Goal: Transaction & Acquisition: Register for event/course

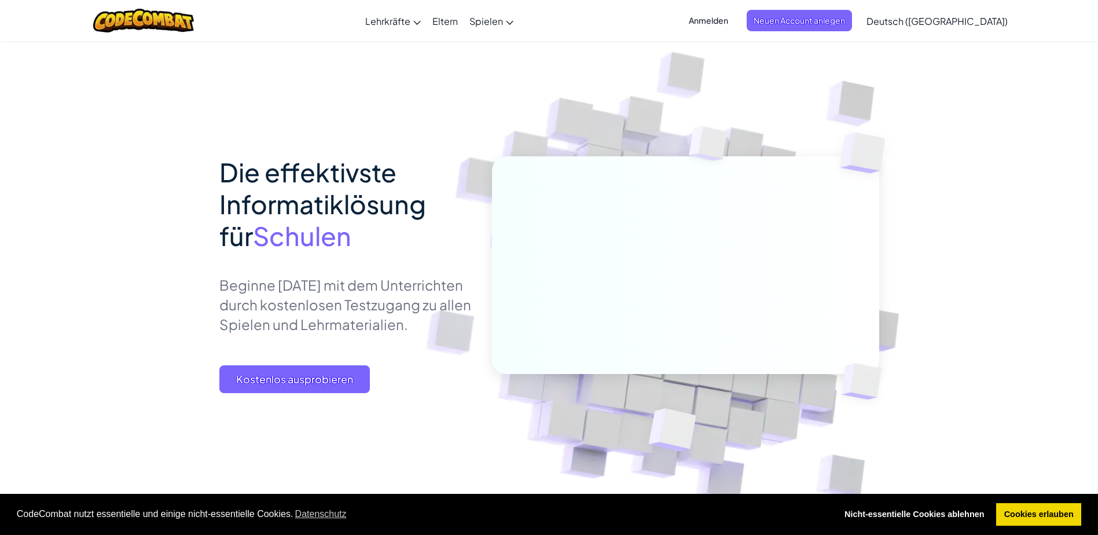
click at [333, 373] on span "Kostenlos ausprobieren" at bounding box center [294, 379] width 150 height 28
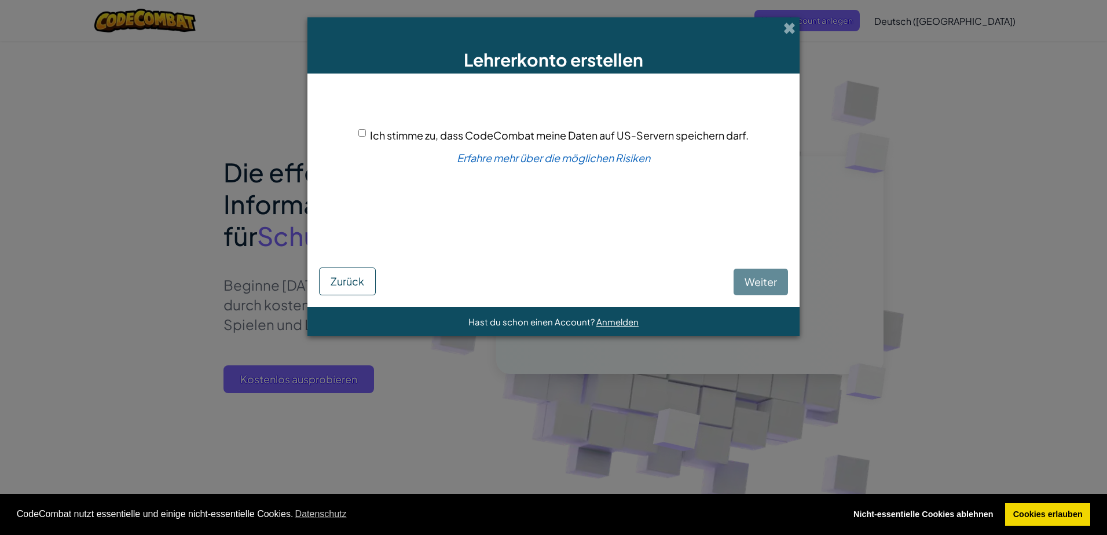
click at [762, 269] on div "[PERSON_NAME]" at bounding box center [553, 269] width 469 height 52
click at [449, 134] on span "Ich stimme zu, dass CodeCombat meine Daten auf US-Servern speichern darf." at bounding box center [559, 134] width 378 height 13
click at [366, 134] on input "Ich stimme zu, dass CodeCombat meine Daten auf US-Servern speichern darf." at bounding box center [362, 133] width 8 height 8
checkbox input "true"
click at [763, 282] on span "Weiter" at bounding box center [760, 281] width 32 height 13
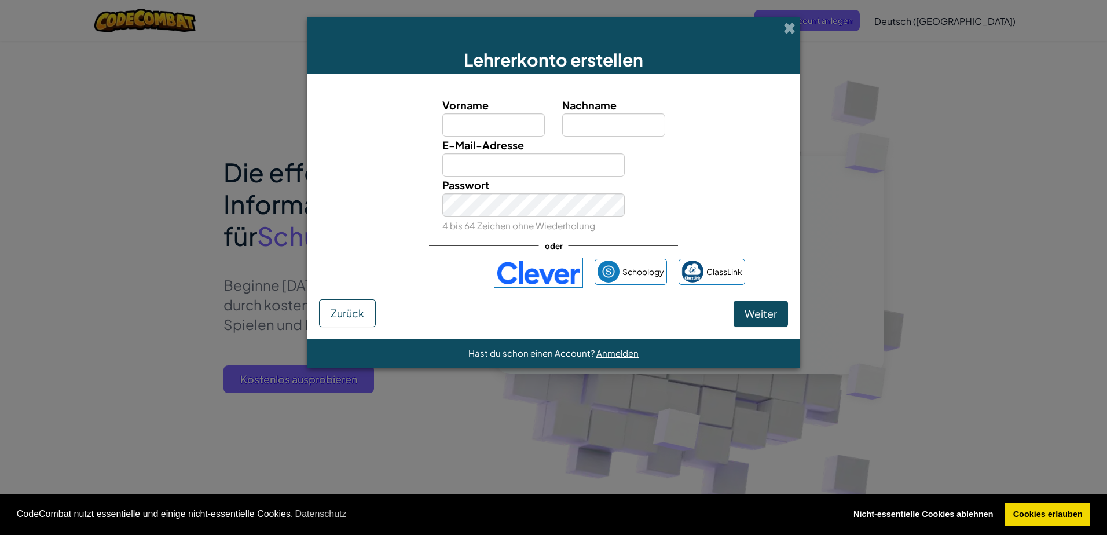
click at [794, 26] on span at bounding box center [789, 28] width 12 height 12
